Goal: Task Accomplishment & Management: Use online tool/utility

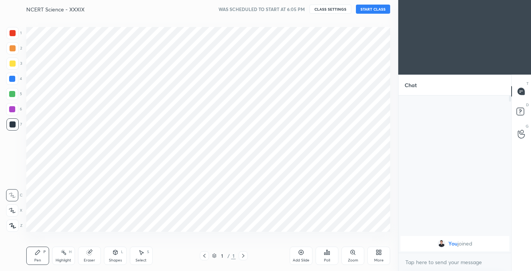
scroll to position [37826, 37681]
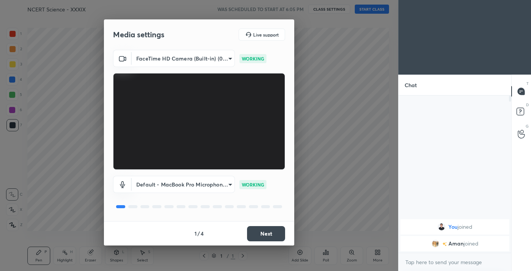
click at [261, 235] on button "Next" at bounding box center [266, 233] width 38 height 15
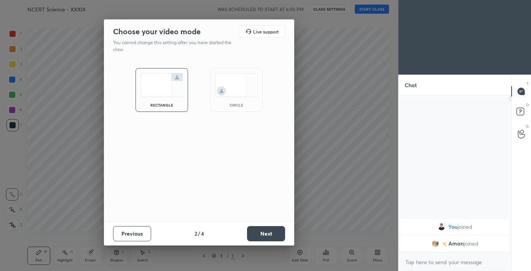
click at [261, 235] on button "Next" at bounding box center [266, 233] width 38 height 15
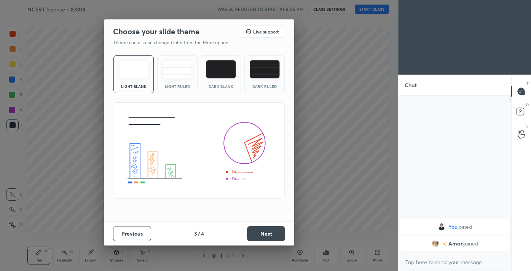
click at [261, 235] on button "Next" at bounding box center [266, 233] width 38 height 15
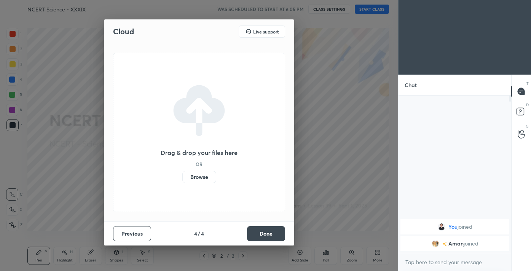
click at [261, 235] on button "Done" at bounding box center [266, 233] width 38 height 15
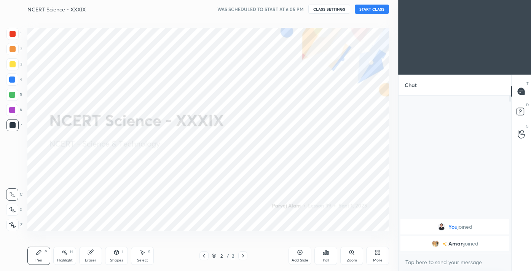
click at [10, 226] on icon at bounding box center [12, 224] width 7 height 5
click at [9, 36] on div at bounding box center [12, 34] width 12 height 12
click at [377, 249] on div "More" at bounding box center [377, 256] width 23 height 18
click at [333, 196] on icon at bounding box center [334, 193] width 6 height 9
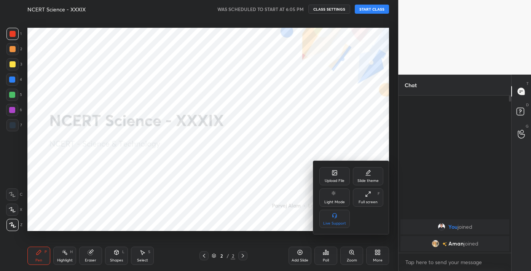
click at [335, 179] on div "Upload File" at bounding box center [335, 181] width 20 height 4
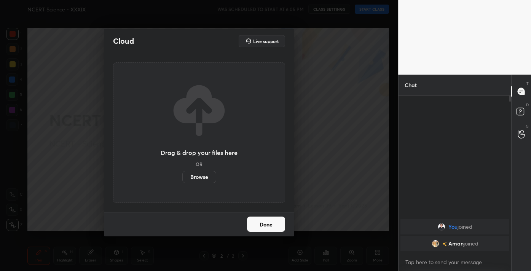
click at [197, 179] on label "Browse" at bounding box center [199, 177] width 34 height 12
click at [182, 179] on input "Browse" at bounding box center [182, 177] width 0 height 12
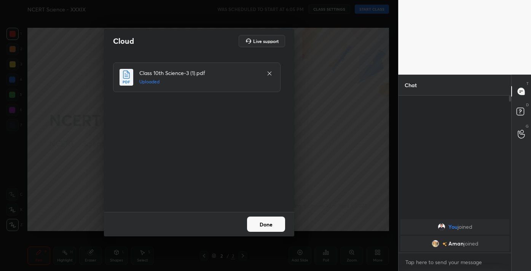
click at [269, 221] on button "Done" at bounding box center [266, 223] width 38 height 15
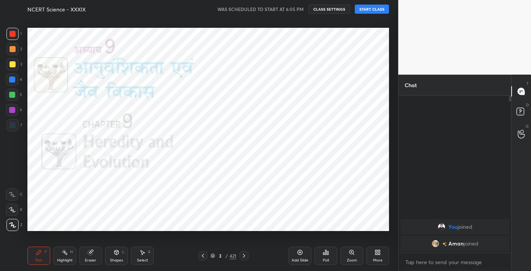
click at [232, 258] on div "421" at bounding box center [232, 255] width 7 height 7
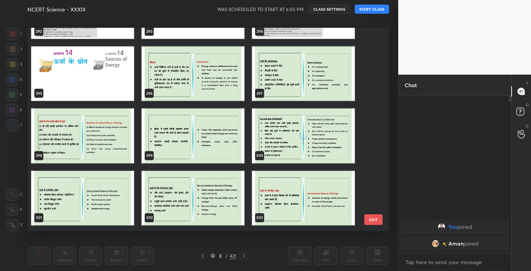
scroll to position [6068, 0]
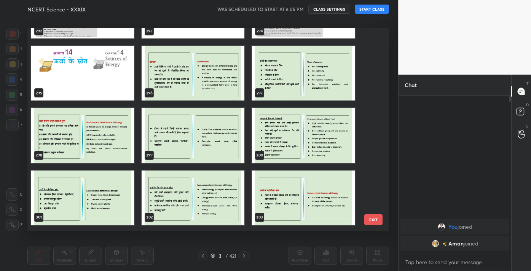
click at [96, 80] on img "grid" at bounding box center [82, 73] width 103 height 54
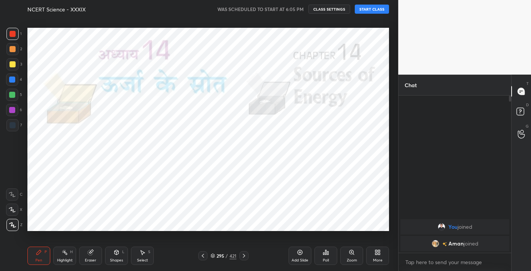
click at [234, 256] on div "421" at bounding box center [232, 255] width 7 height 7
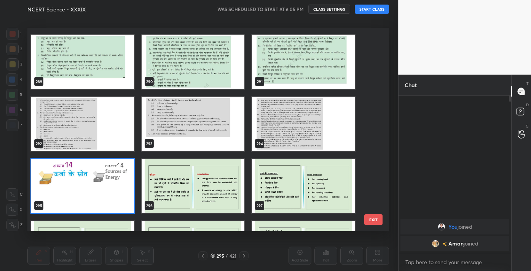
scroll to position [5946, 0]
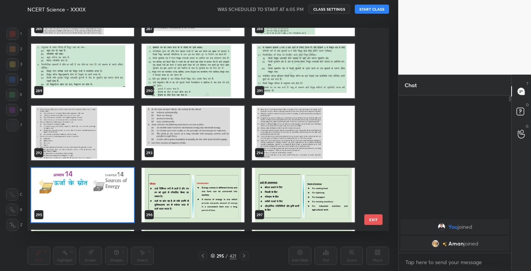
click at [56, 203] on img "grid" at bounding box center [82, 195] width 103 height 54
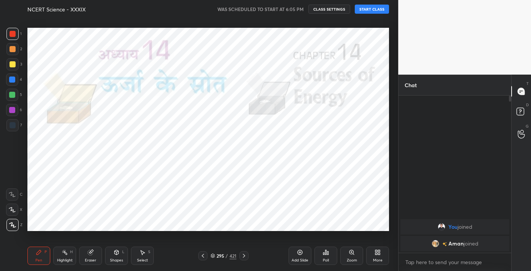
click at [56, 203] on img "grid" at bounding box center [82, 195] width 103 height 54
click at [427, 255] on div "x" at bounding box center [454, 262] width 113 height 18
type textarea "x"
click at [427, 263] on textarea at bounding box center [454, 262] width 100 height 12
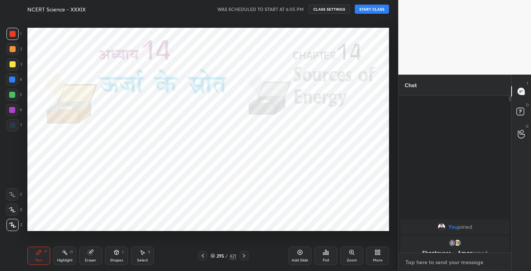
paste textarea "Channel Link - [URL][DOMAIN_NAME]"
type textarea "Channel Link - [URL][DOMAIN_NAME]"
type textarea "x"
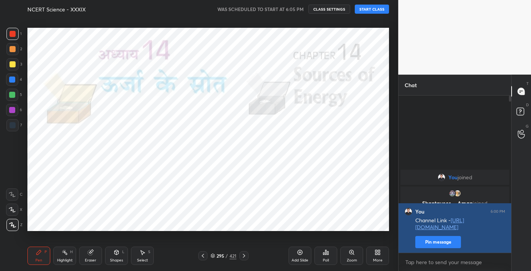
click at [443, 241] on button "Pin message" at bounding box center [438, 242] width 46 height 12
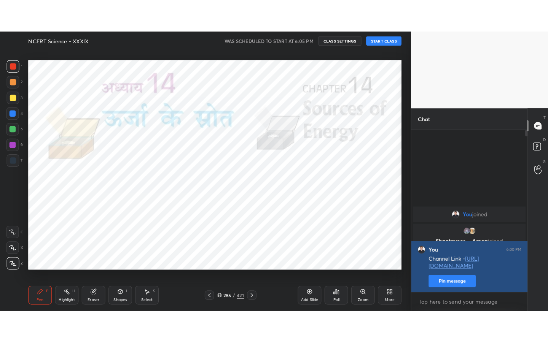
scroll to position [70, 110]
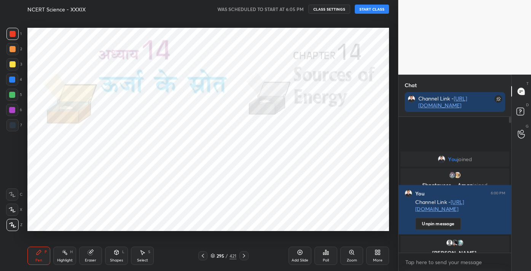
click at [379, 251] on icon at bounding box center [379, 251] width 2 height 2
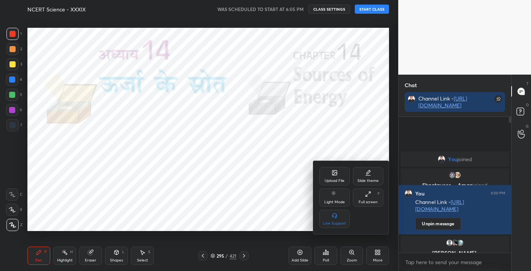
click at [366, 197] on div "Full screen F" at bounding box center [368, 197] width 30 height 18
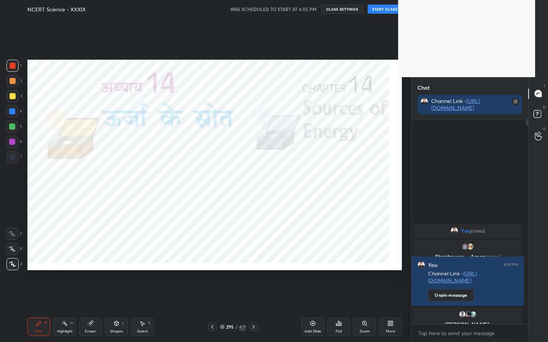
scroll to position [139, 115]
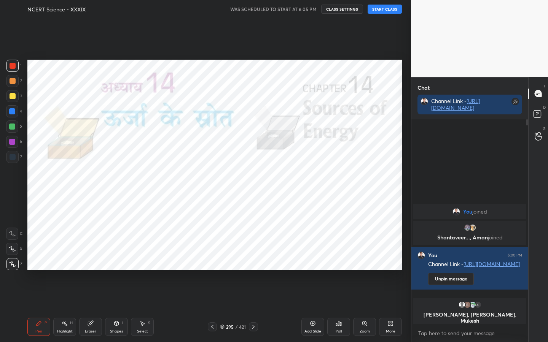
click at [378, 5] on button "START CLASS" at bounding box center [385, 9] width 34 height 9
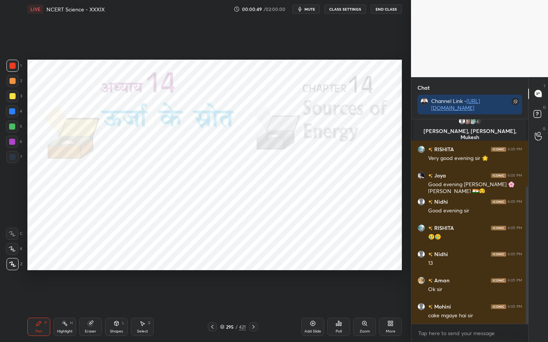
scroll to position [127, 0]
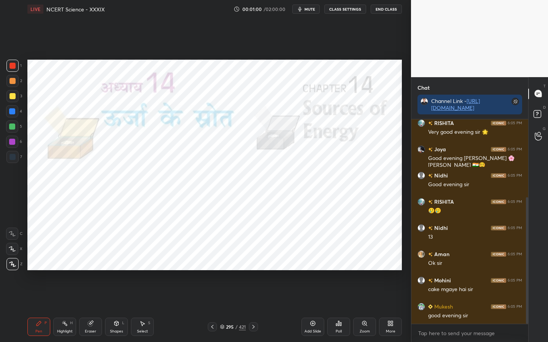
click at [333, 271] on div "Poll" at bounding box center [338, 327] width 23 height 18
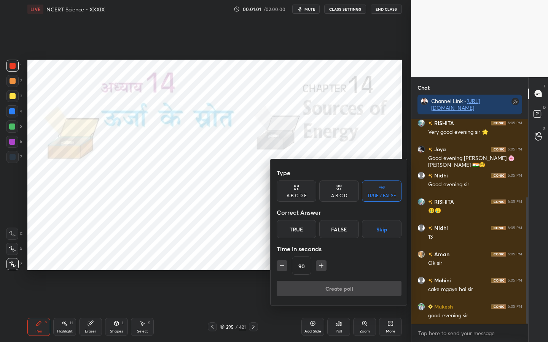
click at [303, 229] on div "True" at bounding box center [297, 229] width 40 height 18
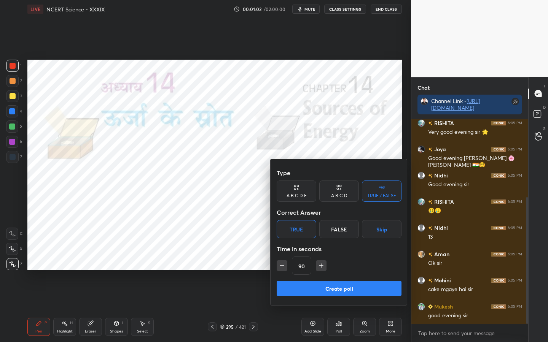
scroll to position [153, 0]
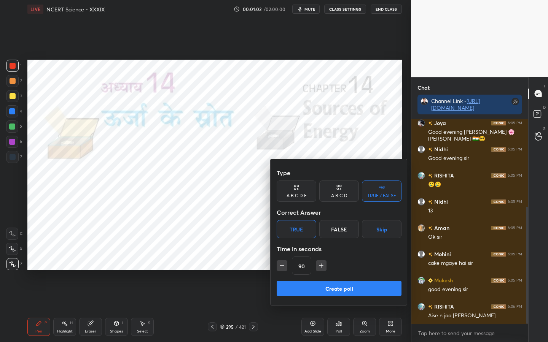
click at [316, 271] on button "Create poll" at bounding box center [339, 288] width 125 height 15
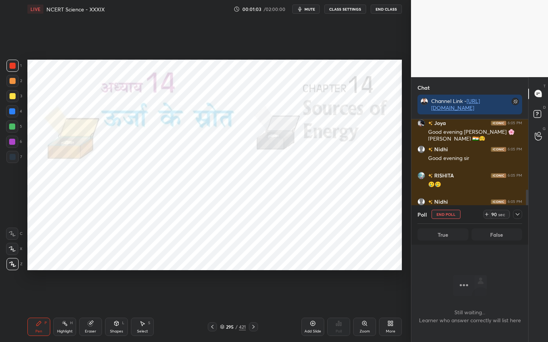
scroll to position [0, 0]
click at [517, 217] on icon at bounding box center [517, 215] width 6 height 6
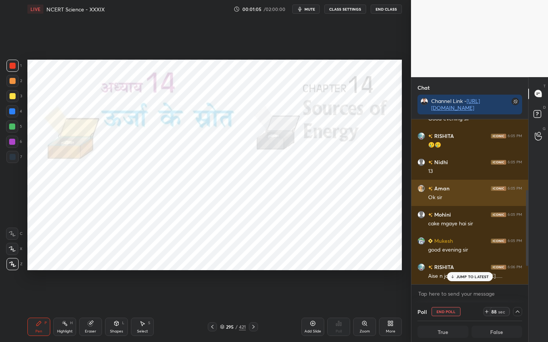
scroll to position [0, 3]
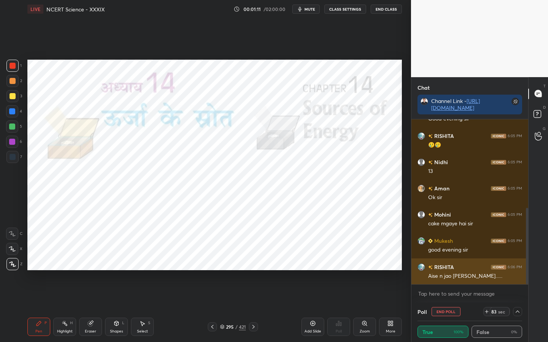
click at [464, 271] on div "Aise n jao [PERSON_NAME]......" at bounding box center [475, 277] width 94 height 8
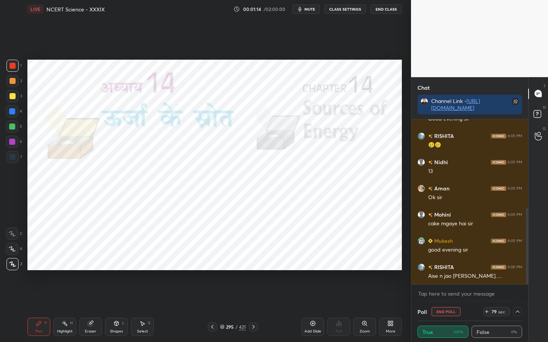
click at [518, 271] on icon at bounding box center [517, 312] width 6 height 6
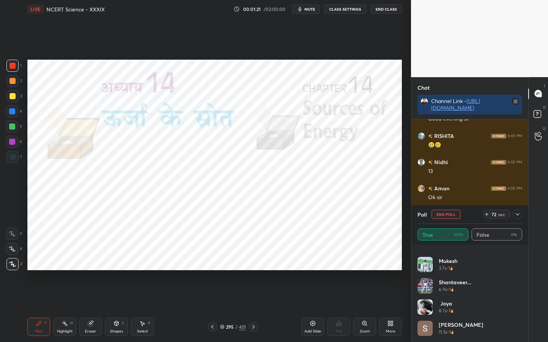
scroll to position [211, 0]
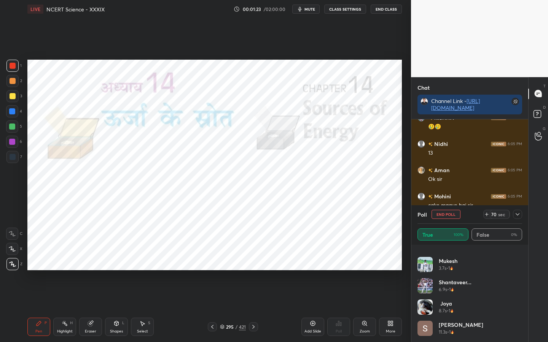
click at [516, 212] on icon at bounding box center [517, 215] width 6 height 6
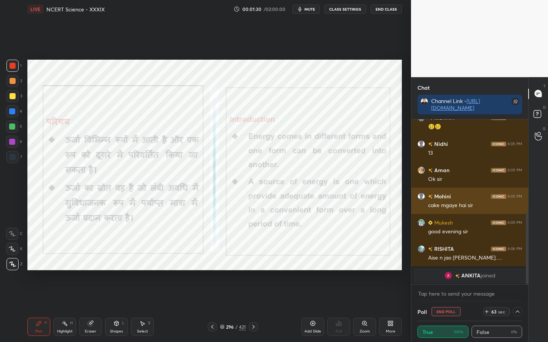
scroll to position [256, 0]
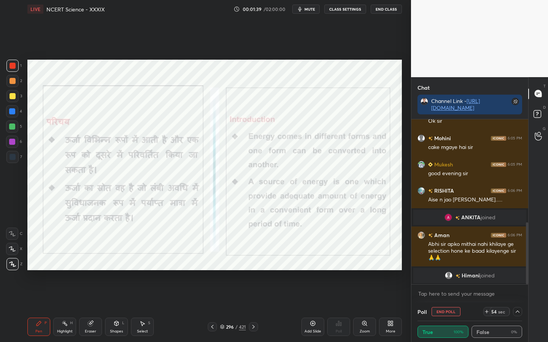
click at [519, 271] on div at bounding box center [517, 311] width 9 height 9
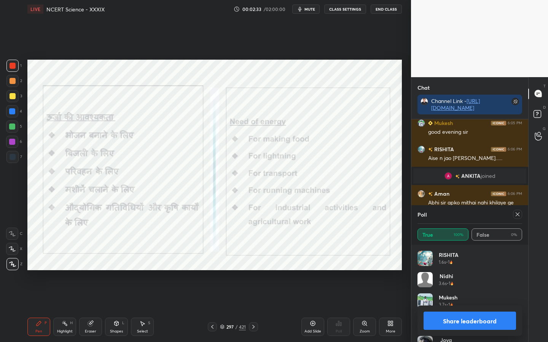
scroll to position [342, 0]
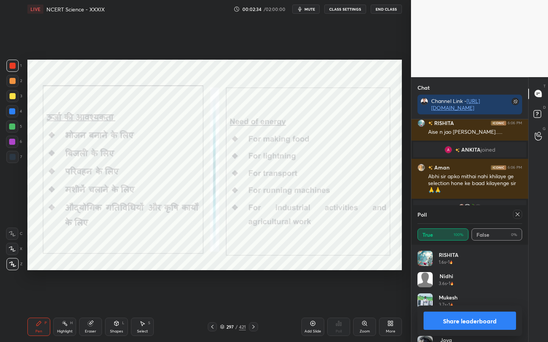
click at [517, 215] on icon at bounding box center [518, 215] width 4 height 4
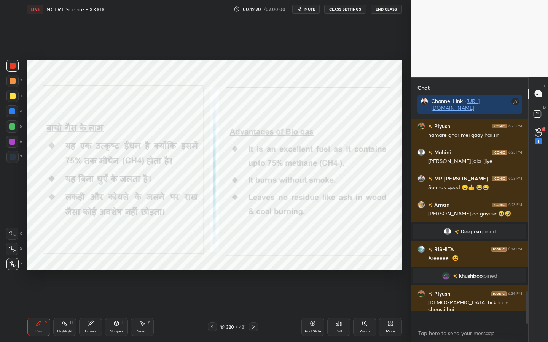
scroll to position [1001, 0]
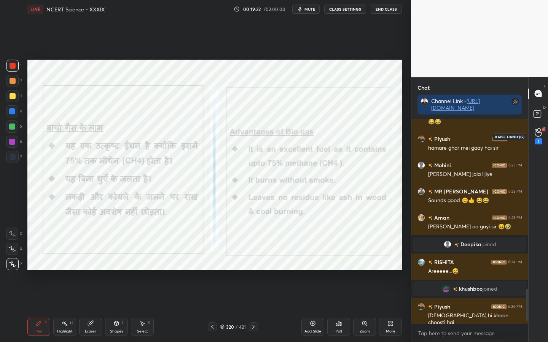
click at [530, 141] on div "1" at bounding box center [538, 137] width 15 height 14
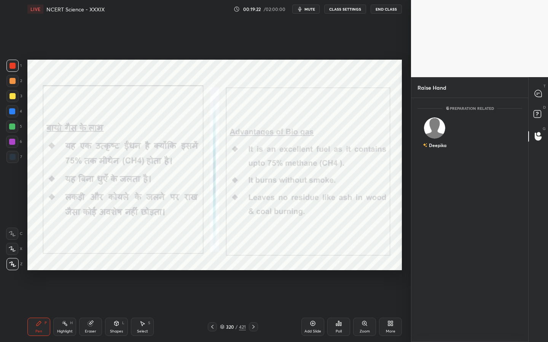
scroll to position [3, 3]
click at [530, 115] on rect at bounding box center [536, 113] width 7 height 7
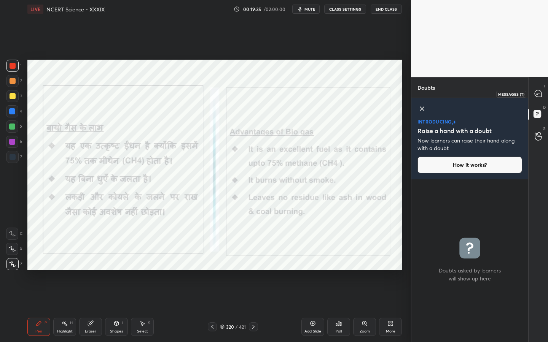
click at [530, 97] on icon at bounding box center [538, 93] width 7 height 7
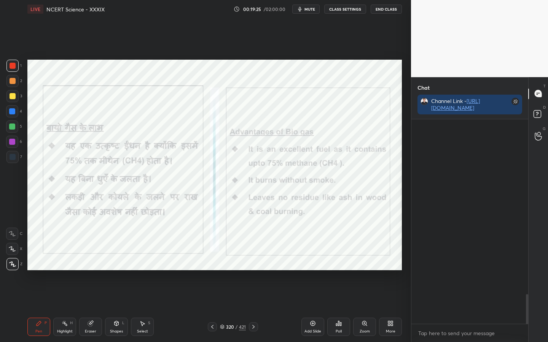
scroll to position [202, 115]
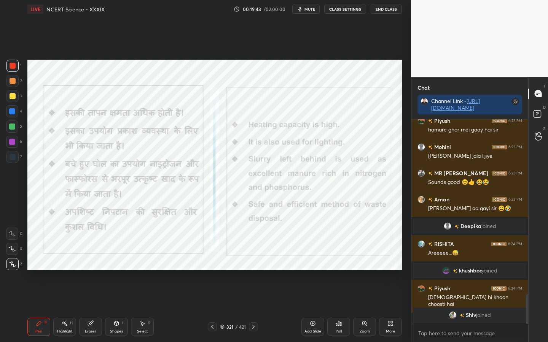
click at [89, 271] on div "Eraser" at bounding box center [90, 327] width 23 height 18
drag, startPoint x: 12, startPoint y: 266, endPoint x: 25, endPoint y: 267, distance: 13.0
click at [12, 266] on span "Erase all" at bounding box center [11, 264] width 11 height 5
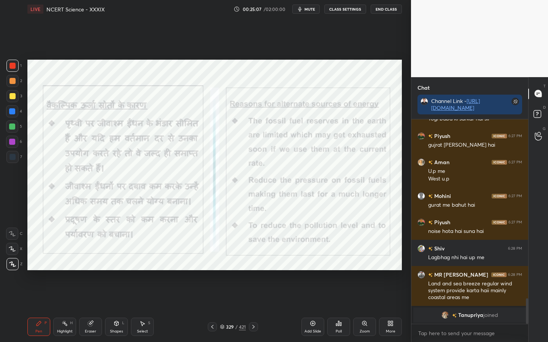
scroll to position [1447, 0]
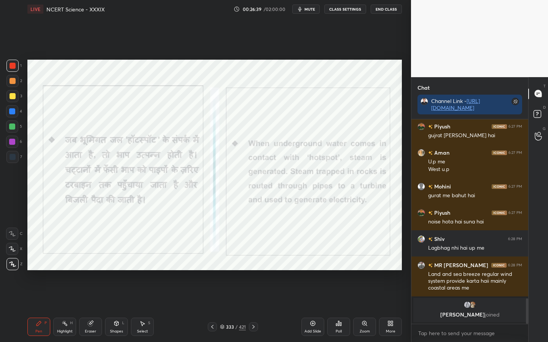
click at [305, 11] on button "mute" at bounding box center [305, 9] width 27 height 9
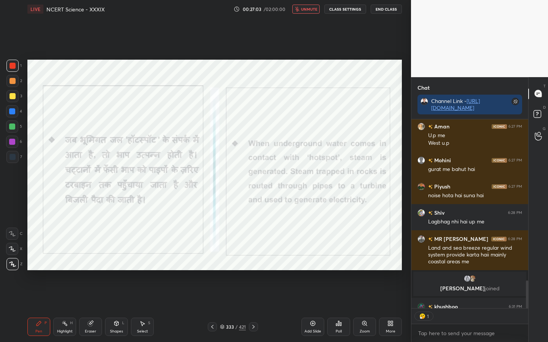
scroll to position [3, 3]
drag, startPoint x: 303, startPoint y: 8, endPoint x: 305, endPoint y: 20, distance: 12.0
click at [304, 13] on button "unmute" at bounding box center [305, 9] width 27 height 9
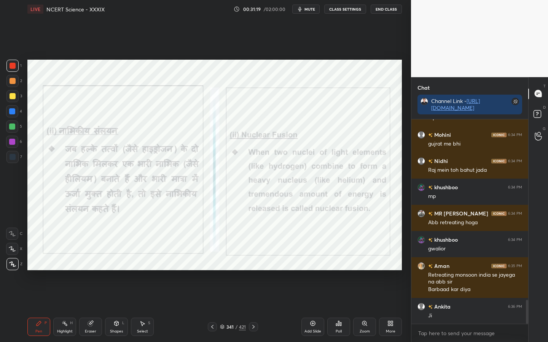
scroll to position [1564, 0]
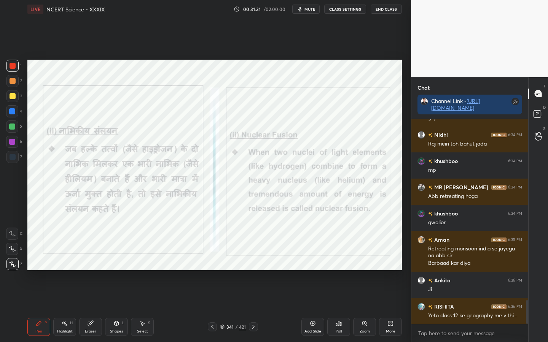
drag, startPoint x: 95, startPoint y: 328, endPoint x: 93, endPoint y: 325, distance: 3.9
click at [95, 271] on div "Eraser" at bounding box center [90, 327] width 23 height 18
click at [12, 271] on div "1 2 3 4 5 6 7 C X Z C X Z E E Erase all H H LIVE NCERT Science - XXXIX 00:31:32…" at bounding box center [202, 171] width 405 height 342
click at [13, 271] on div "1 2 3 4 5 6 7 C X Z C X Z E E Erase all H H LIVE NCERT Science - XXXIX 00:31:33…" at bounding box center [202, 171] width 405 height 342
click at [10, 264] on span "Erase all" at bounding box center [11, 264] width 11 height 5
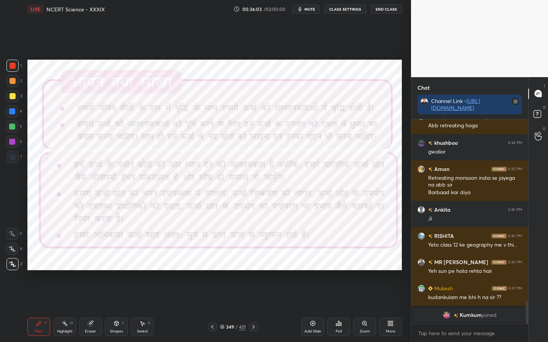
scroll to position [1576, 0]
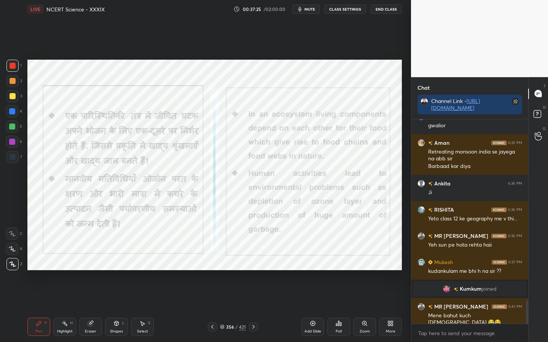
drag, startPoint x: 91, startPoint y: 330, endPoint x: 67, endPoint y: 318, distance: 26.9
click at [91, 271] on div "Eraser" at bounding box center [90, 332] width 11 height 4
click at [10, 265] on span "Erase all" at bounding box center [11, 264] width 11 height 5
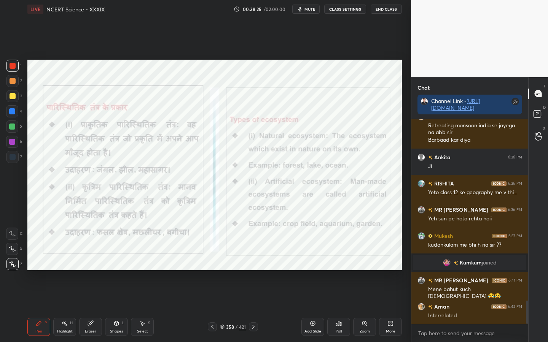
click at [242, 271] on div "421" at bounding box center [242, 327] width 7 height 7
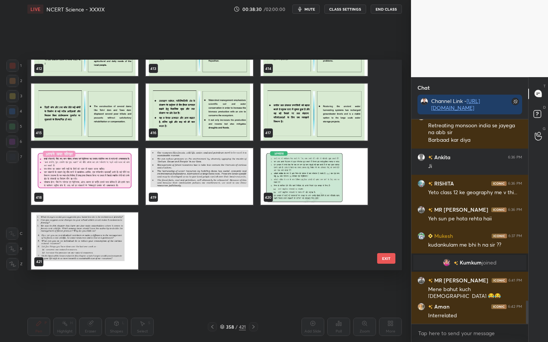
scroll to position [8882, 0]
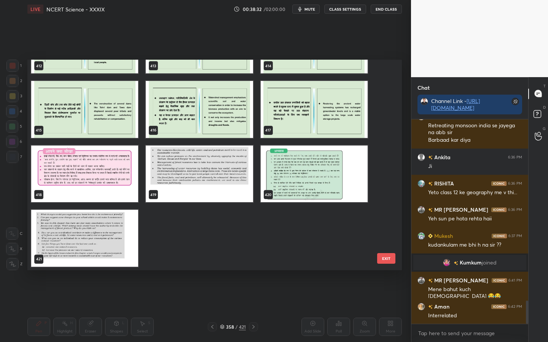
click at [387, 258] on button "EXIT" at bounding box center [386, 258] width 18 height 11
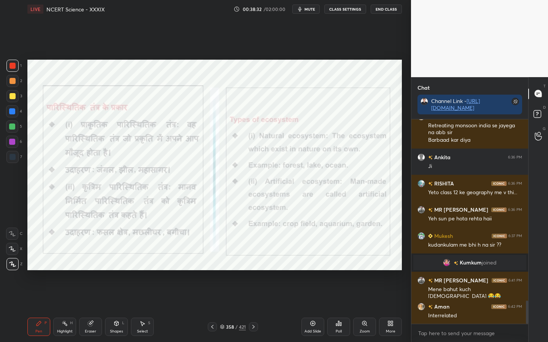
scroll to position [0, 0]
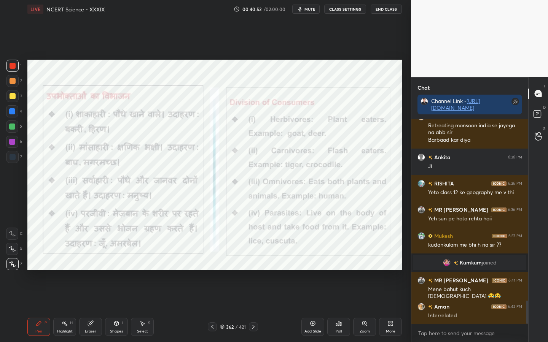
click at [91, 271] on div "Eraser" at bounding box center [90, 332] width 11 height 4
click at [8, 267] on div "Erase all" at bounding box center [12, 264] width 12 height 12
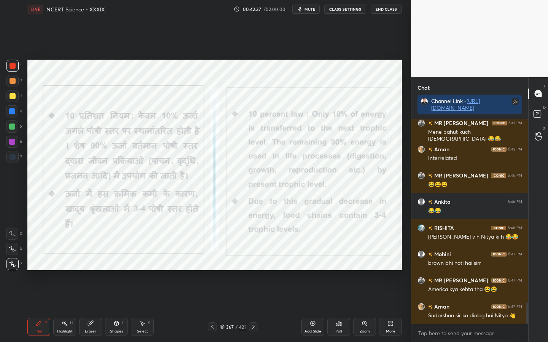
scroll to position [1786, 0]
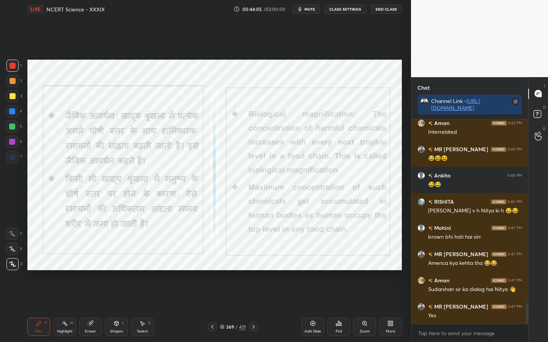
click at [89, 271] on icon at bounding box center [90, 324] width 5 height 5
drag, startPoint x: 12, startPoint y: 263, endPoint x: 18, endPoint y: 267, distance: 7.7
click at [12, 263] on span "Erase all" at bounding box center [11, 264] width 11 height 5
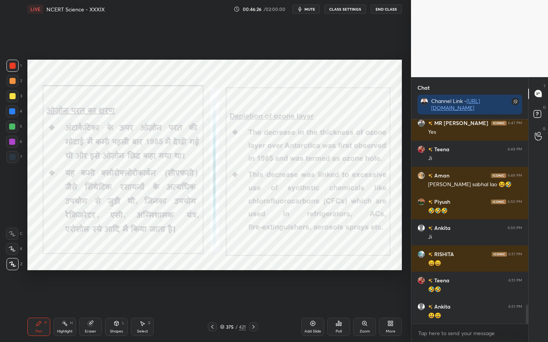
scroll to position [1996, 0]
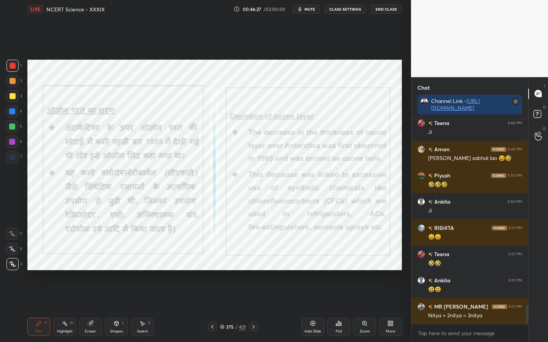
click at [54, 158] on div "Setting up your live class Poll for secs No correct answer Start poll" at bounding box center [214, 165] width 380 height 294
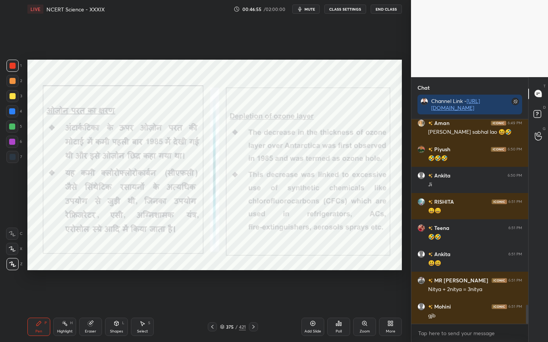
click at [96, 271] on div "Eraser" at bounding box center [90, 332] width 11 height 4
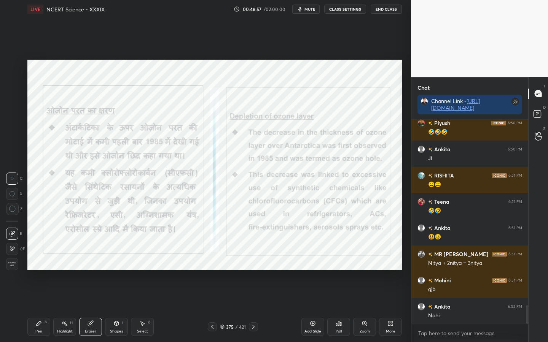
click at [11, 270] on div "Erase all" at bounding box center [12, 264] width 12 height 12
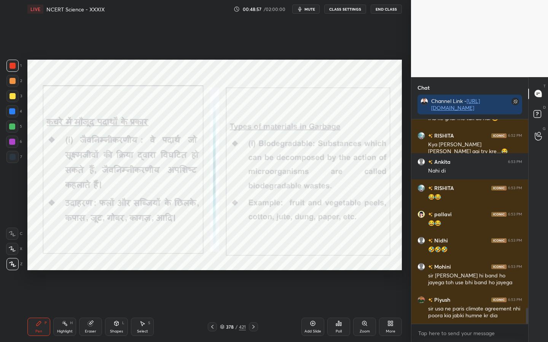
scroll to position [2404, 0]
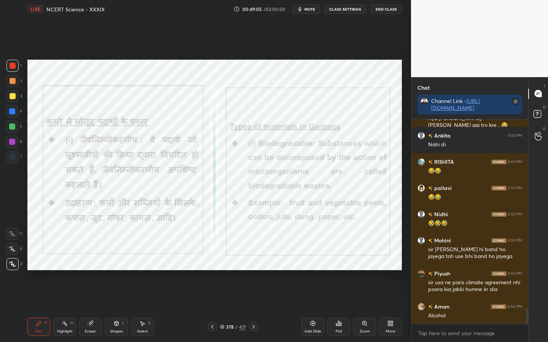
click at [93, 271] on div "Eraser" at bounding box center [90, 327] width 23 height 18
drag, startPoint x: 11, startPoint y: 267, endPoint x: 7, endPoint y: 264, distance: 5.4
click at [11, 267] on div "Erase all" at bounding box center [12, 264] width 12 height 12
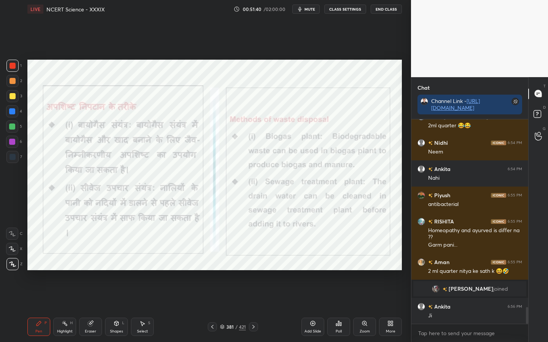
scroll to position [2314, 0]
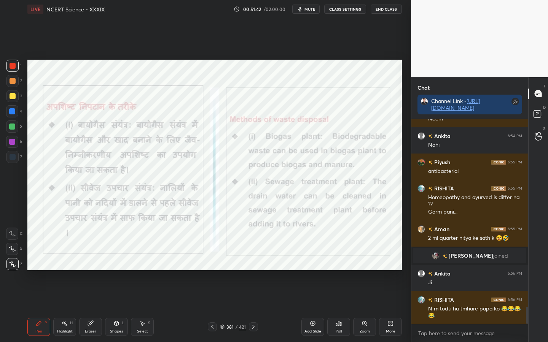
click at [309, 9] on span "mute" at bounding box center [309, 8] width 11 height 5
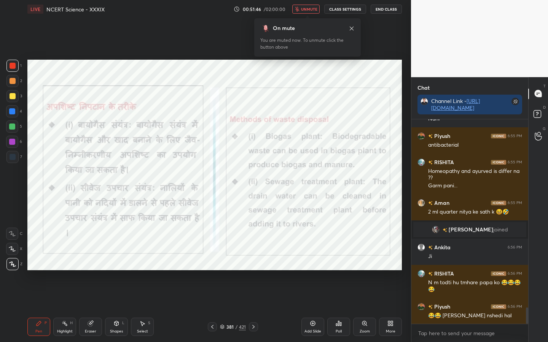
drag, startPoint x: 312, startPoint y: 11, endPoint x: 312, endPoint y: 18, distance: 7.3
click at [312, 11] on span "unmute" at bounding box center [309, 8] width 16 height 5
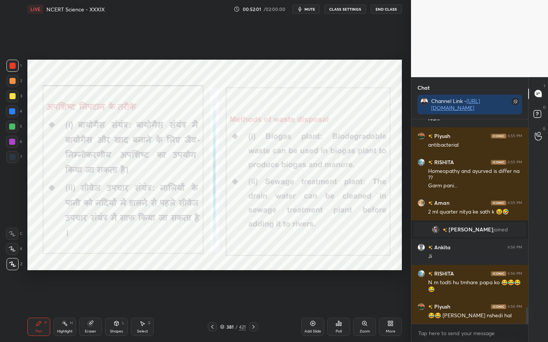
scroll to position [2366, 0]
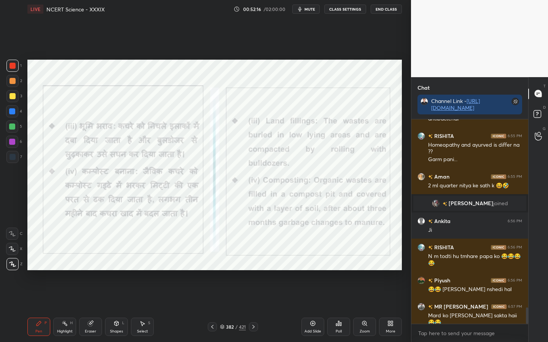
click at [243, 271] on div "421" at bounding box center [242, 327] width 7 height 7
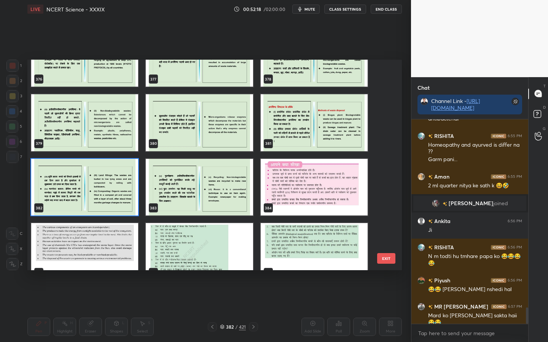
scroll to position [8132, 0]
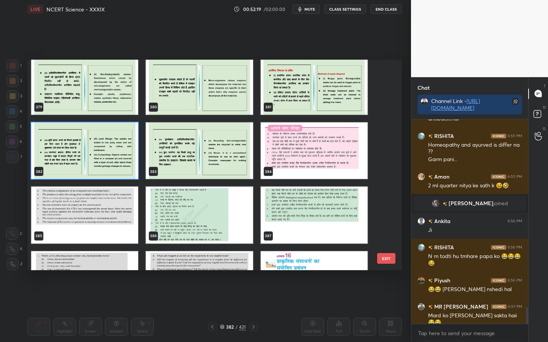
click at [388, 263] on button "EXIT" at bounding box center [386, 258] width 18 height 11
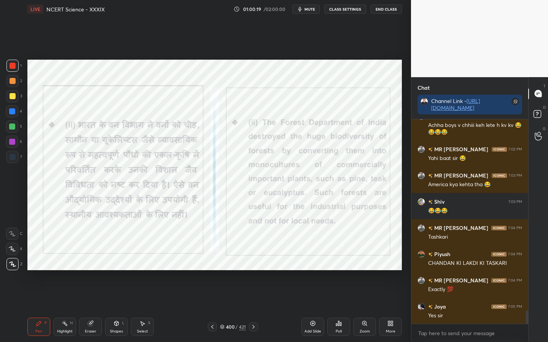
scroll to position [2932, 0]
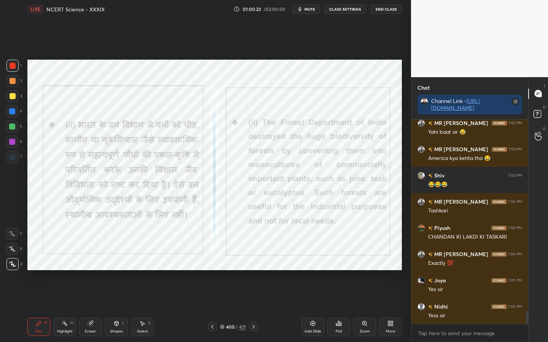
click at [86, 271] on div "Eraser" at bounding box center [90, 332] width 11 height 4
click at [10, 268] on div "Erase all" at bounding box center [12, 264] width 12 height 12
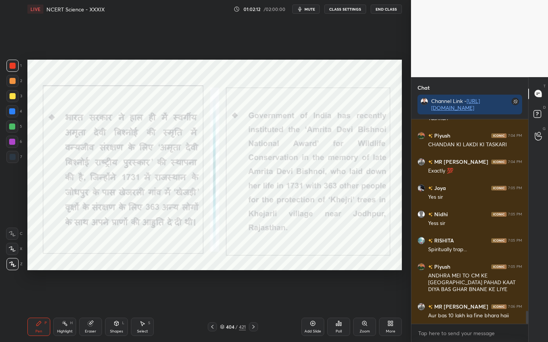
scroll to position [3051, 0]
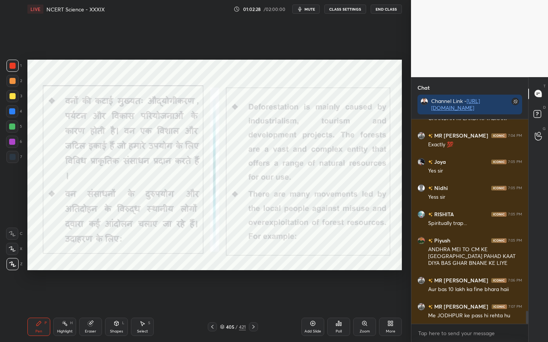
drag, startPoint x: 94, startPoint y: 332, endPoint x: 80, endPoint y: 323, distance: 16.9
click at [94, 271] on div "Eraser" at bounding box center [90, 332] width 11 height 4
click at [14, 268] on div "Erase all" at bounding box center [12, 264] width 12 height 12
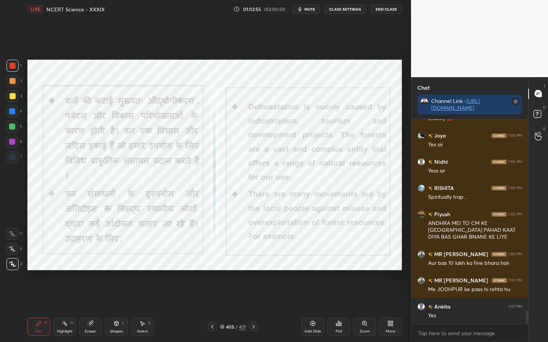
click at [91, 271] on div "Pen P Highlight H Eraser Shapes L Select S 405 / 421 Add Slide Poll Zoom More" at bounding box center [214, 327] width 374 height 30
click at [88, 271] on icon at bounding box center [90, 324] width 5 height 5
click at [16, 266] on span "Erase all" at bounding box center [11, 264] width 11 height 5
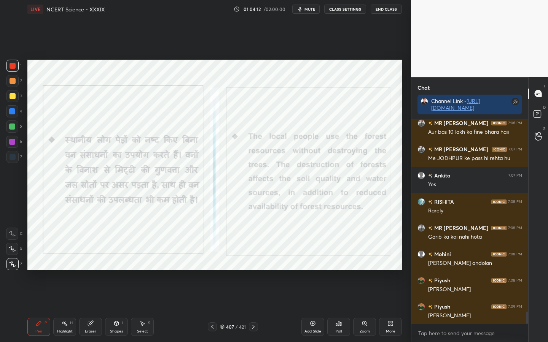
scroll to position [3235, 0]
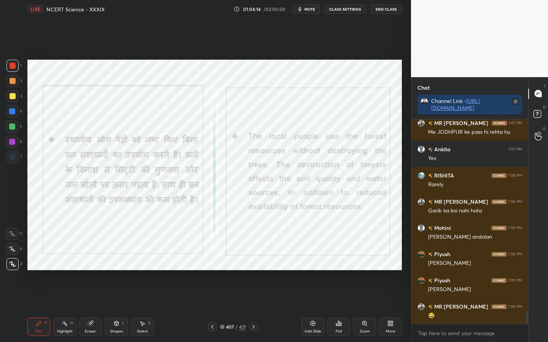
drag, startPoint x: 94, startPoint y: 327, endPoint x: 86, endPoint y: 319, distance: 12.1
click at [94, 271] on div "Eraser" at bounding box center [90, 327] width 23 height 18
click at [16, 265] on span "Erase all" at bounding box center [11, 264] width 11 height 5
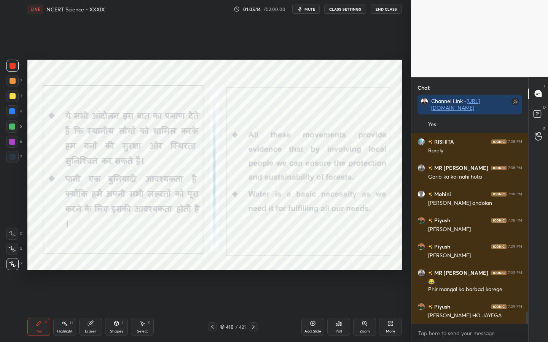
scroll to position [3, 3]
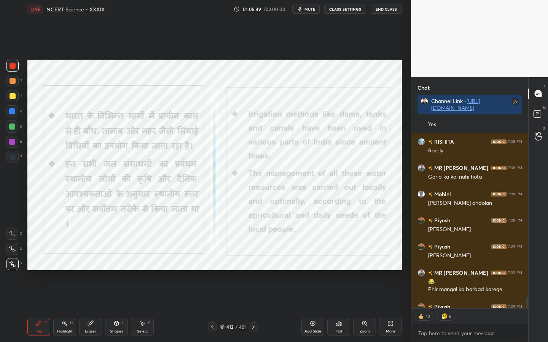
type textarea "x"
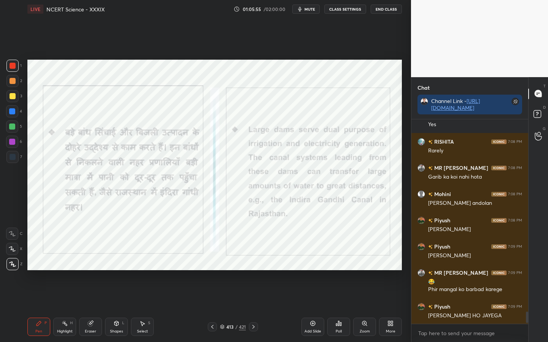
click at [242, 271] on div "413 / 421" at bounding box center [233, 327] width 50 height 9
click at [243, 271] on div "421" at bounding box center [242, 327] width 7 height 7
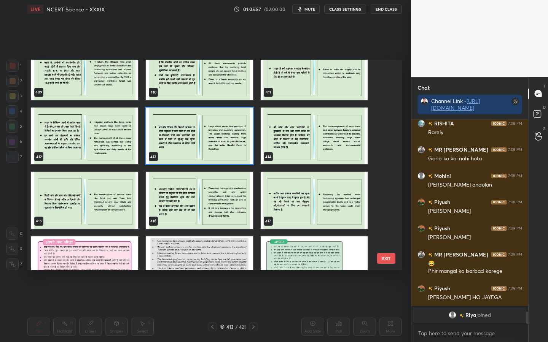
scroll to position [8882, 0]
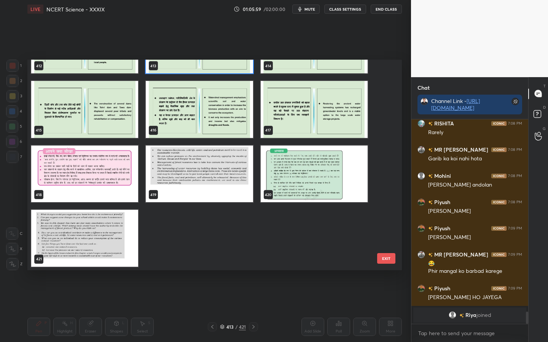
click at [385, 257] on button "EXIT" at bounding box center [386, 258] width 18 height 11
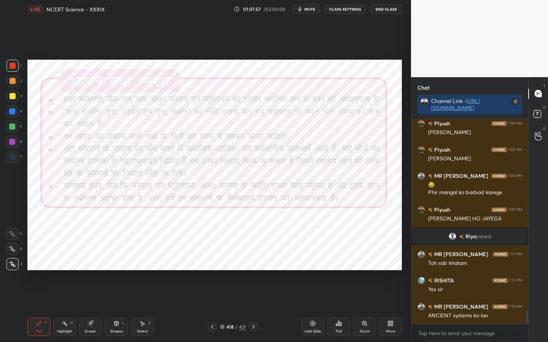
scroll to position [3171, 0]
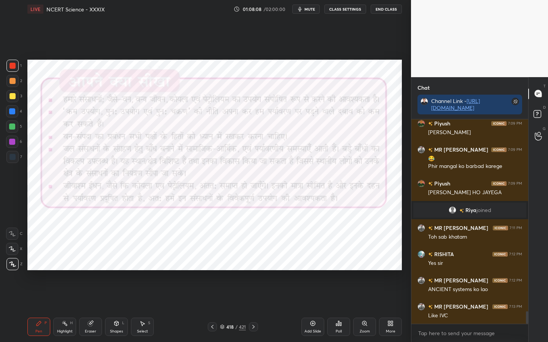
click at [94, 271] on div "Eraser" at bounding box center [90, 327] width 23 height 18
drag, startPoint x: 11, startPoint y: 264, endPoint x: 21, endPoint y: 290, distance: 27.8
click at [11, 264] on span "Erase all" at bounding box center [11, 264] width 11 height 5
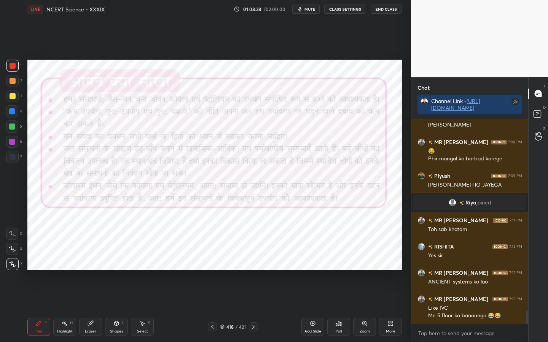
scroll to position [3211, 0]
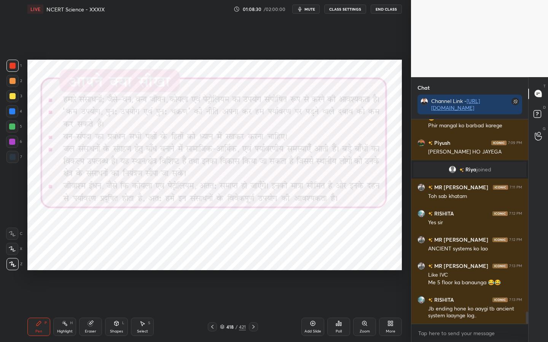
click at [312, 9] on span "mute" at bounding box center [309, 8] width 11 height 5
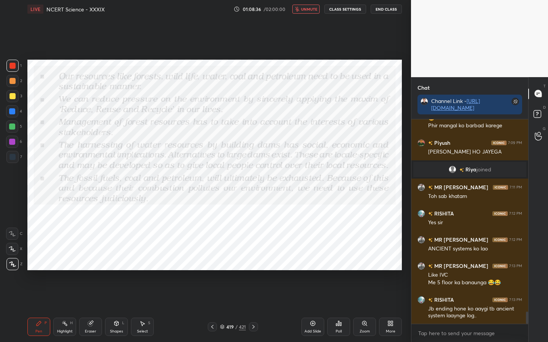
click at [314, 10] on span "unmute" at bounding box center [309, 8] width 16 height 5
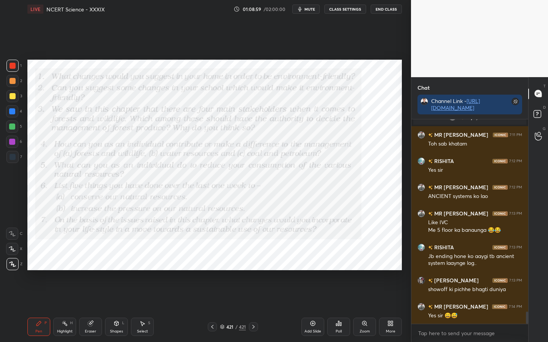
scroll to position [3290, 0]
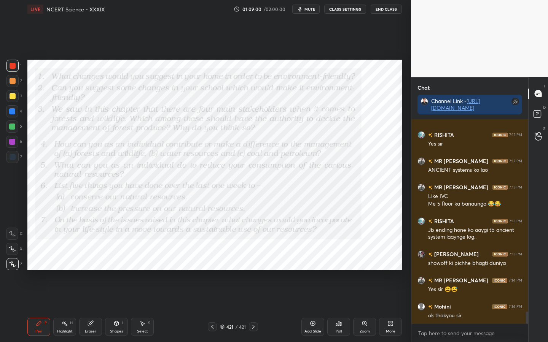
drag, startPoint x: 89, startPoint y: 331, endPoint x: 86, endPoint y: 322, distance: 9.1
click at [89, 271] on div "Eraser" at bounding box center [90, 332] width 11 height 4
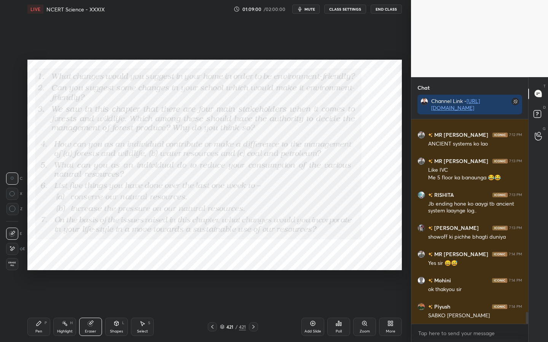
click at [10, 261] on div "Erase all" at bounding box center [12, 264] width 12 height 12
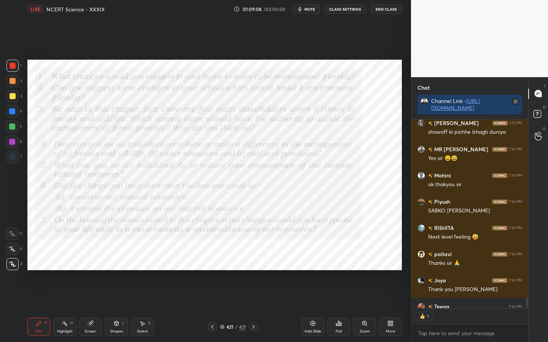
scroll to position [187, 115]
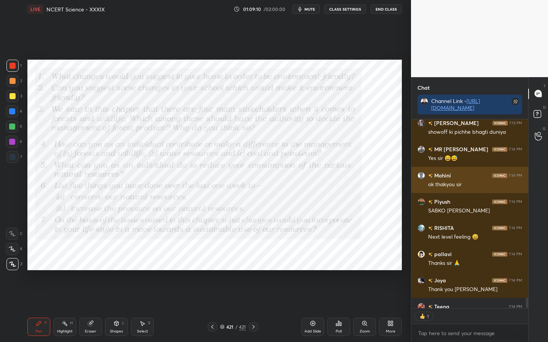
click at [486, 185] on div "ok thakyou sir" at bounding box center [475, 185] width 94 height 8
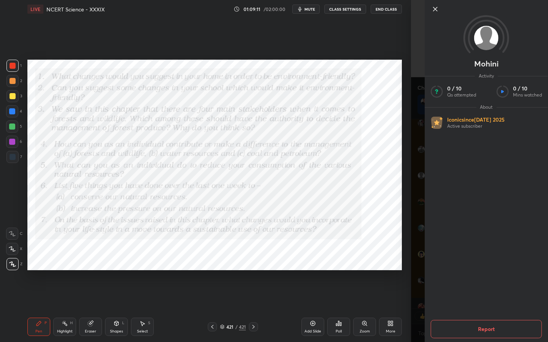
scroll to position [3463, 0]
click at [412, 166] on div "Mohini Activity 0 / 10 Qs attempted 0 / 10 Mins watched About Iconic since [DAT…" at bounding box center [479, 171] width 137 height 342
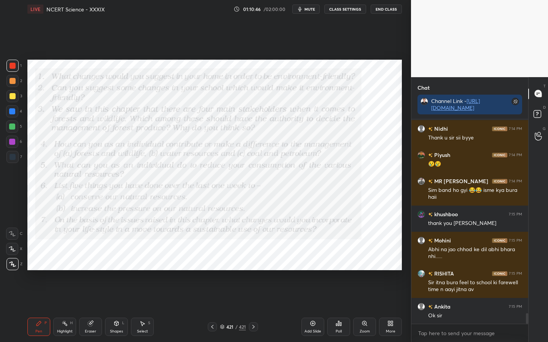
scroll to position [3757, 0]
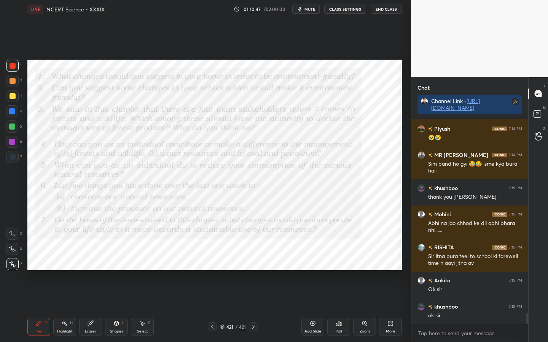
click at [384, 10] on button "End Class" at bounding box center [386, 9] width 31 height 9
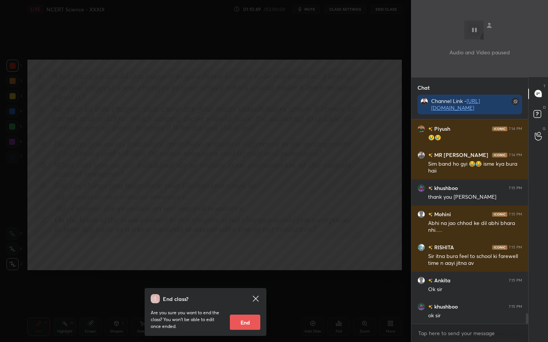
click at [244, 271] on button "End" at bounding box center [245, 322] width 30 height 15
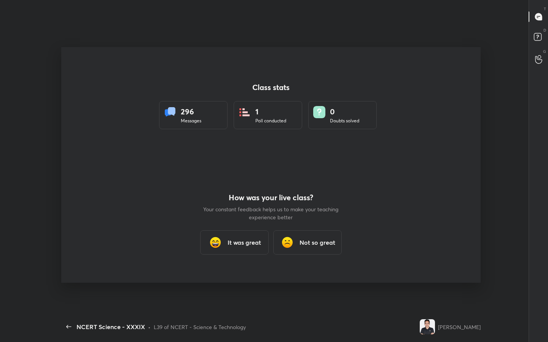
scroll to position [0, 0]
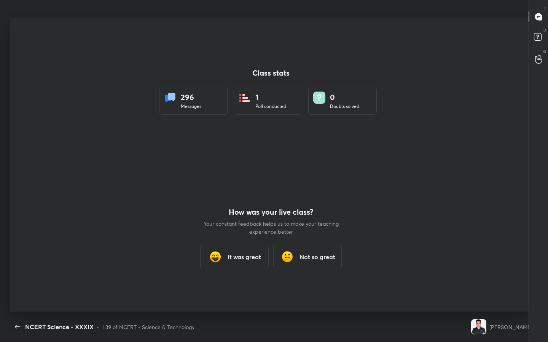
click at [240, 253] on h3 "It was great" at bounding box center [244, 257] width 33 height 9
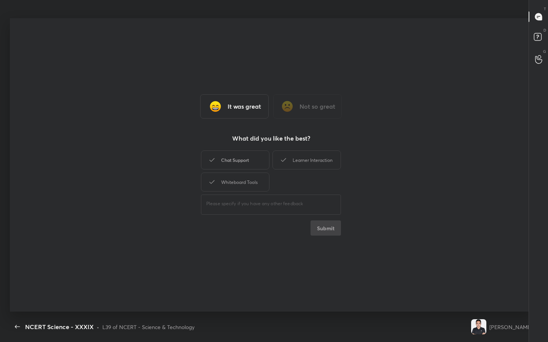
click at [251, 164] on div "Chat Support" at bounding box center [235, 160] width 68 height 19
click at [301, 163] on div "Learner Interaction" at bounding box center [306, 160] width 68 height 19
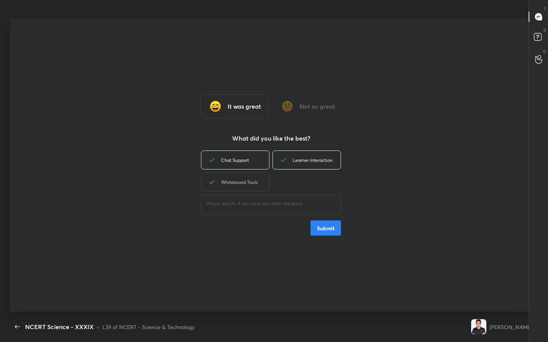
click at [250, 185] on div "Whiteboard Tools" at bounding box center [235, 182] width 68 height 19
click at [322, 236] on button "Submit" at bounding box center [325, 228] width 30 height 15
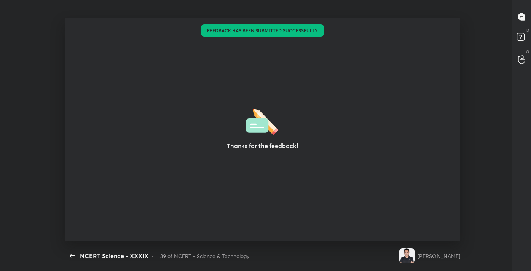
scroll to position [37826, 37524]
type textarea "x"
